Goal: Contribute content

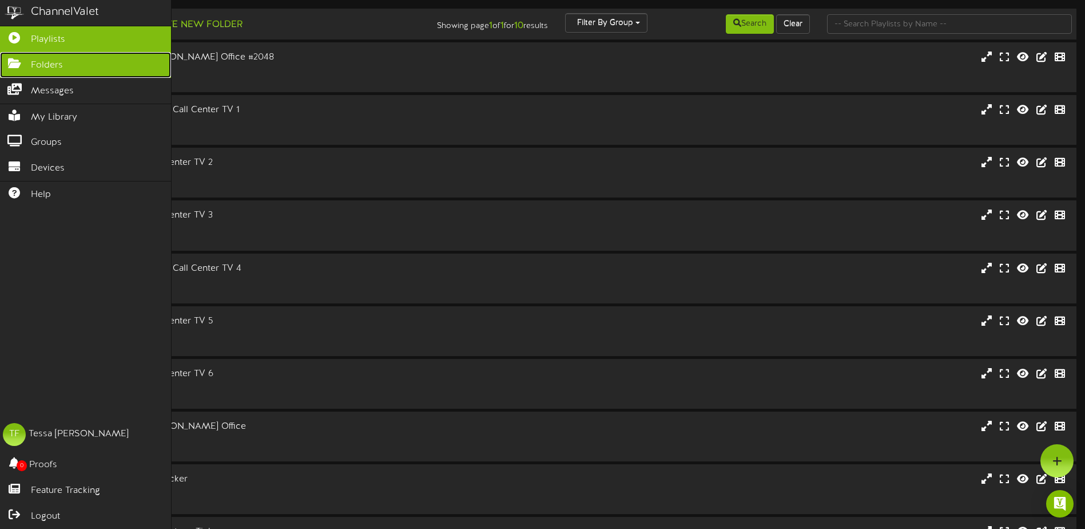
click at [84, 72] on link "Folders" at bounding box center [85, 65] width 171 height 26
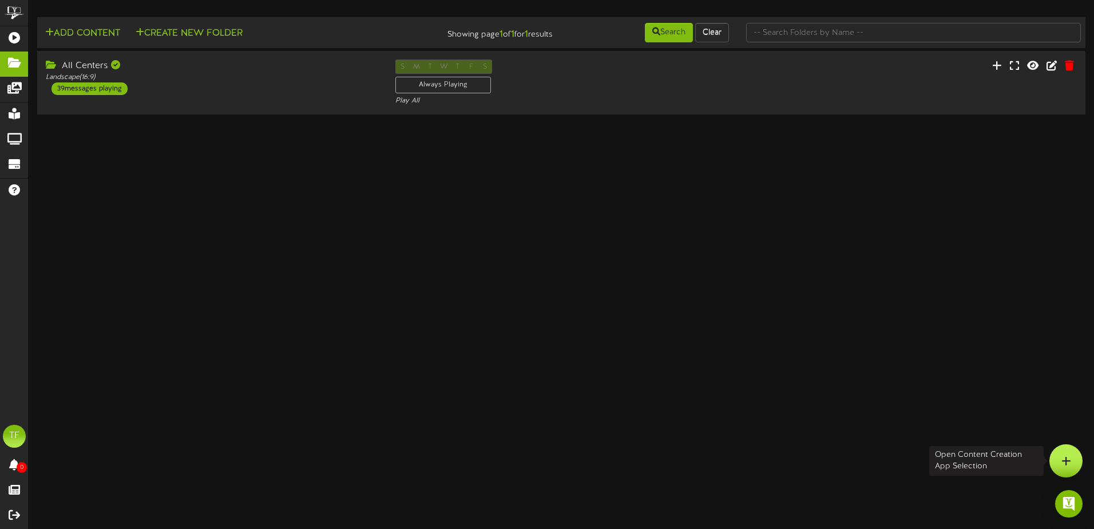
click at [1067, 460] on icon at bounding box center [1066, 460] width 10 height 10
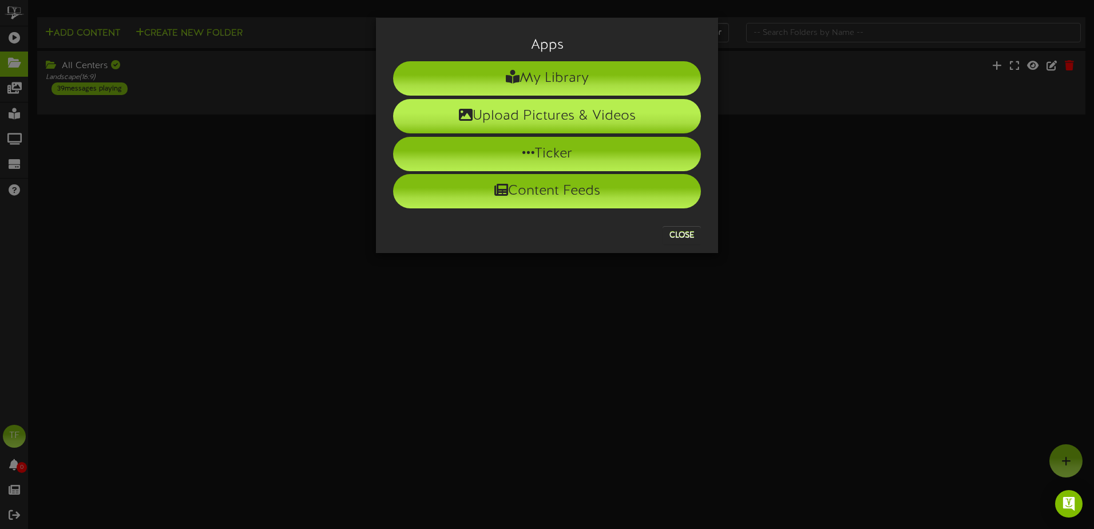
click at [566, 116] on li "Upload Pictures & Videos" at bounding box center [547, 116] width 308 height 34
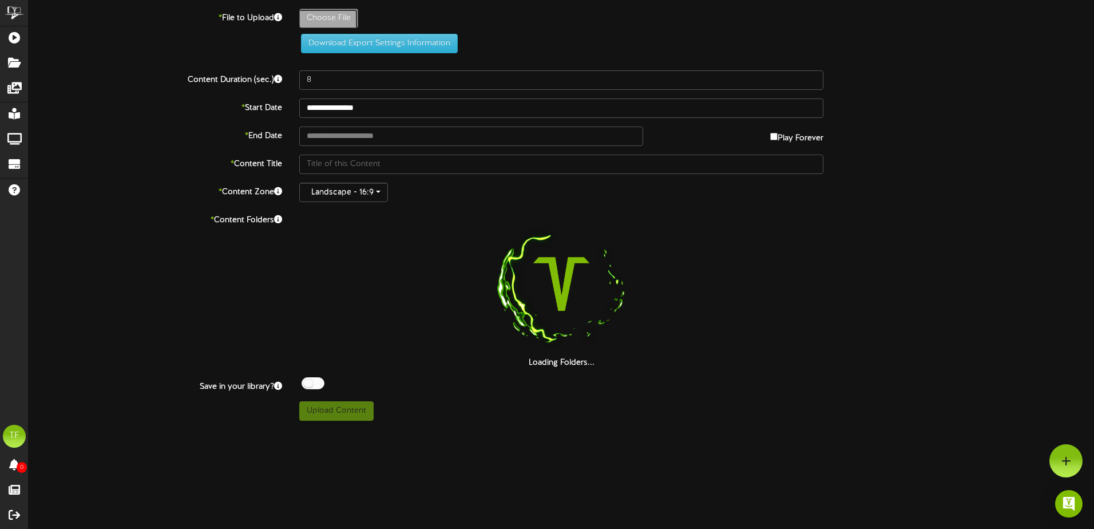
type input "**********"
type input "10-15SysJustinPhilamalee20"
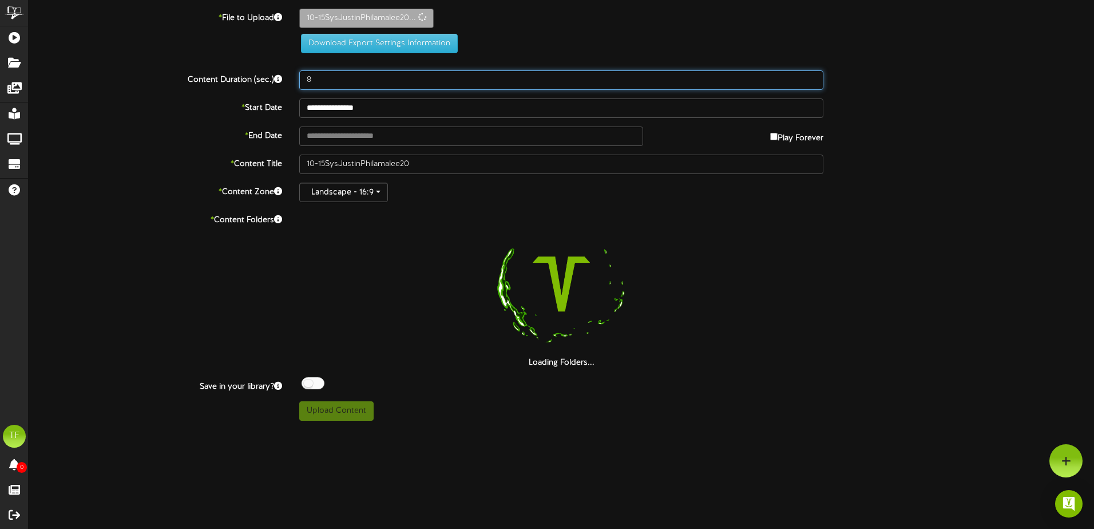
drag, startPoint x: 328, startPoint y: 81, endPoint x: 282, endPoint y: 80, distance: 46.4
click at [282, 80] on div "Content Duration (sec.) 8" at bounding box center [561, 79] width 1082 height 19
type input "20"
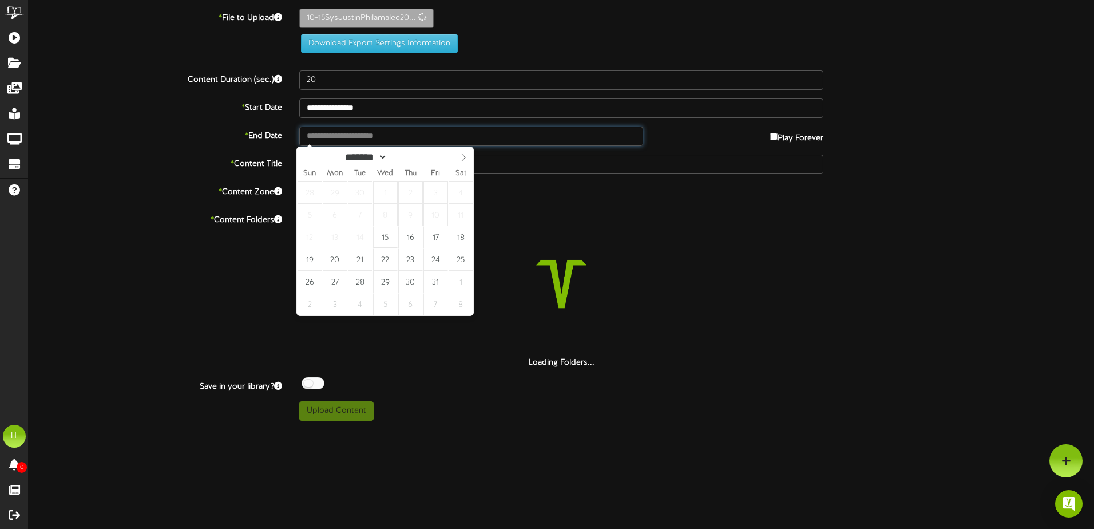
click at [390, 136] on input "text" at bounding box center [471, 135] width 344 height 19
type input "**********"
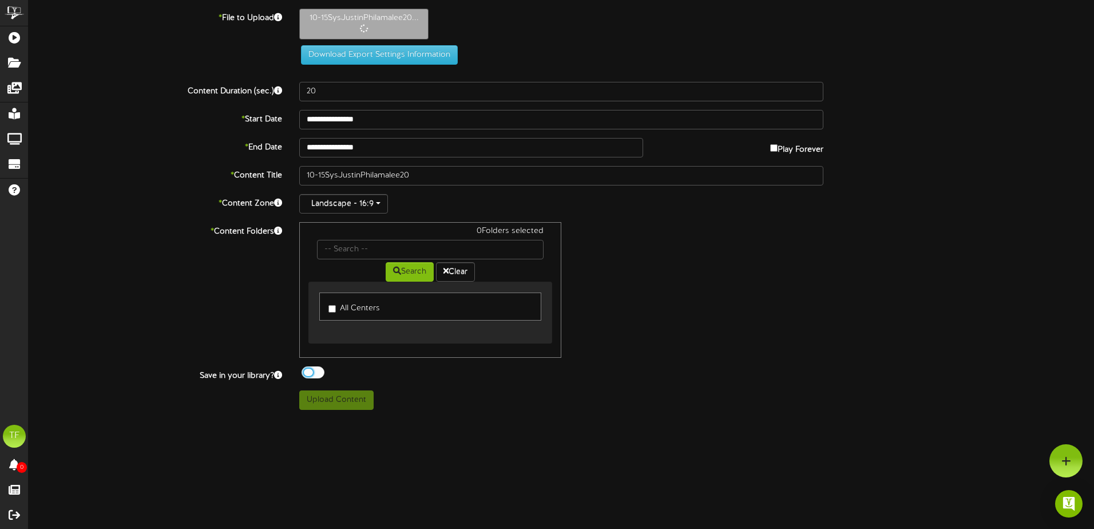
click at [315, 374] on div at bounding box center [312, 372] width 23 height 12
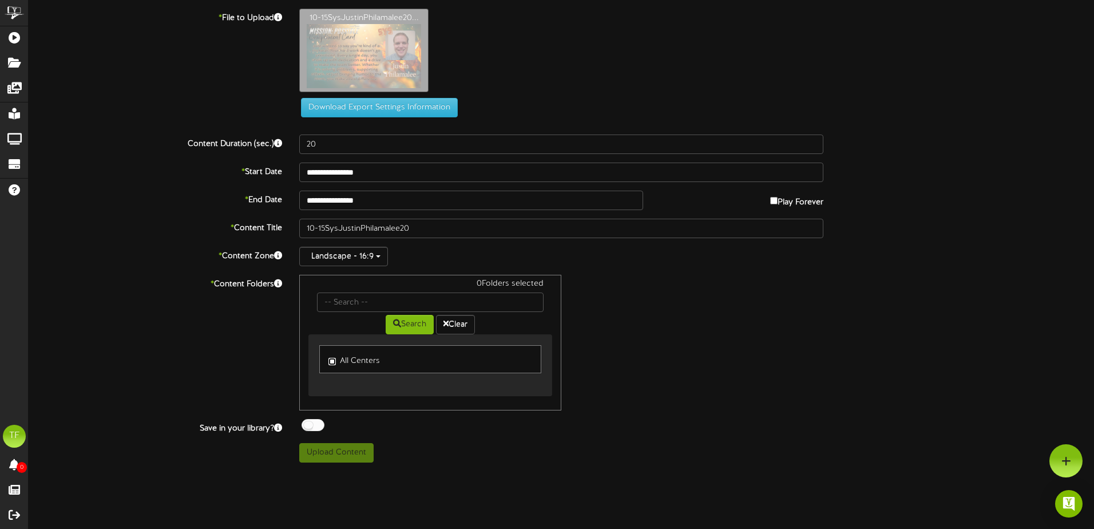
click at [332, 308] on div "0 Folders selected Search Clear All Centers" at bounding box center [430, 343] width 262 height 136
click at [328, 449] on button "Upload Content" at bounding box center [336, 452] width 74 height 19
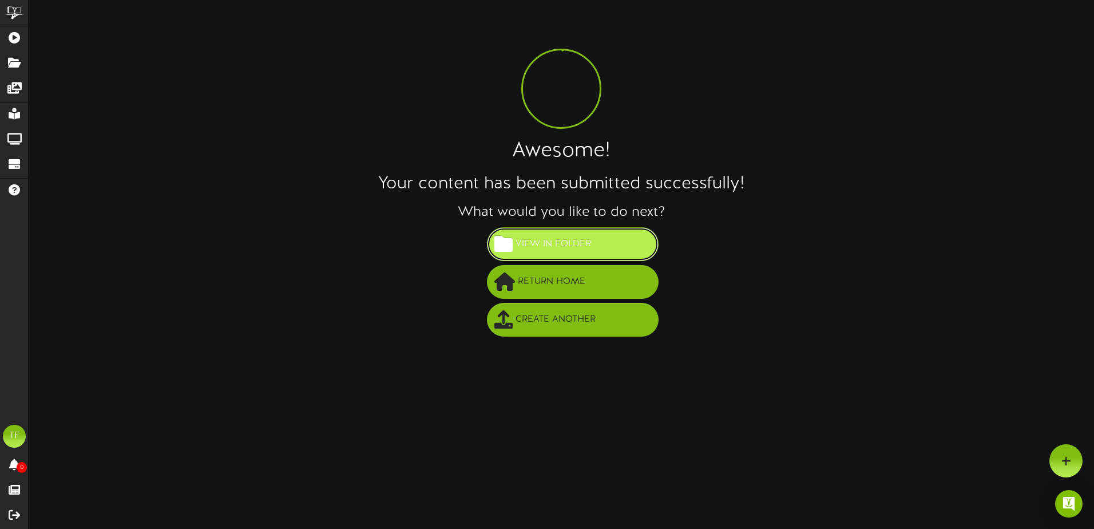
click at [549, 241] on span "View in Folder" at bounding box center [553, 244] width 81 height 19
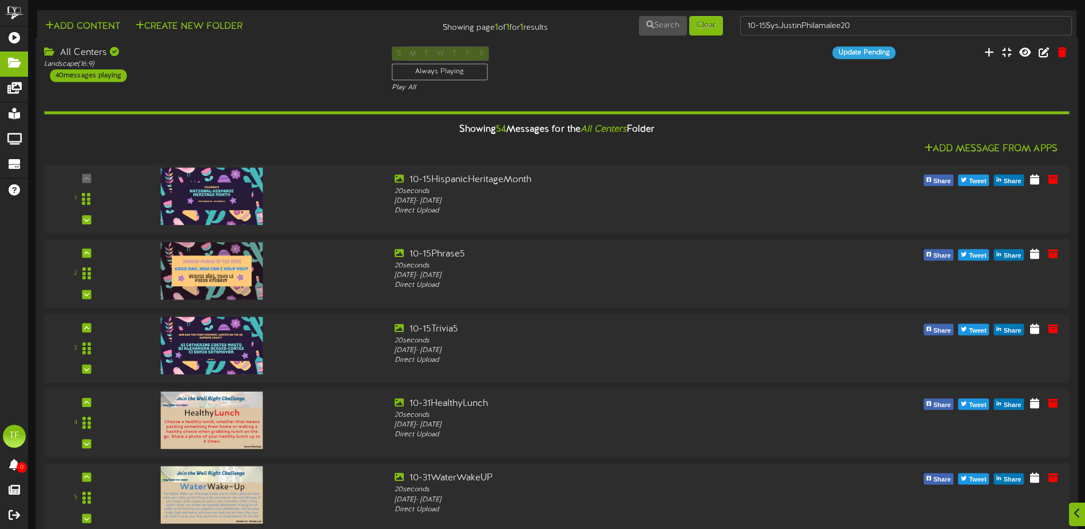
scroll to position [2460, 0]
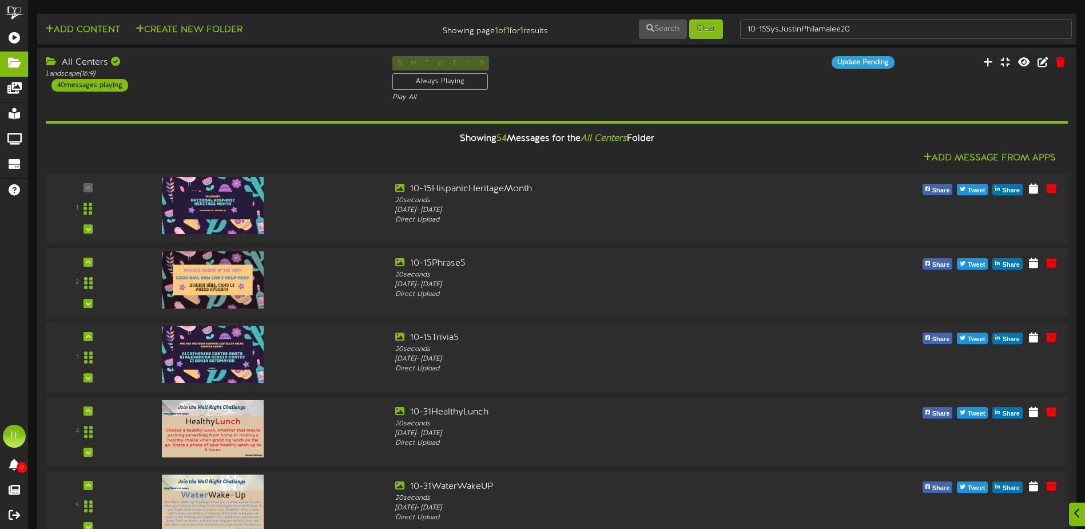
scroll to position [0, 0]
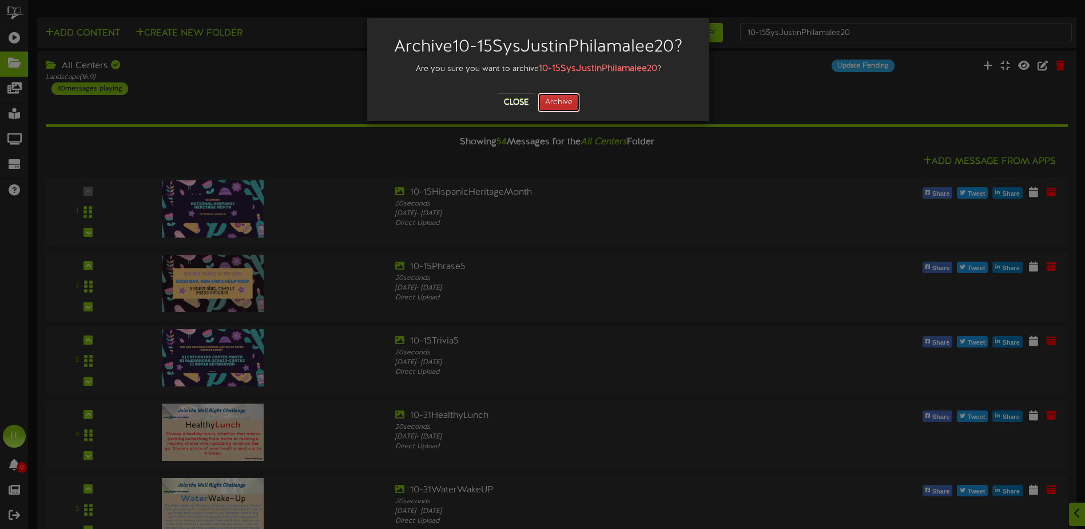
click at [564, 97] on button "Archive" at bounding box center [559, 102] width 42 height 19
